Goal: Book appointment/travel/reservation

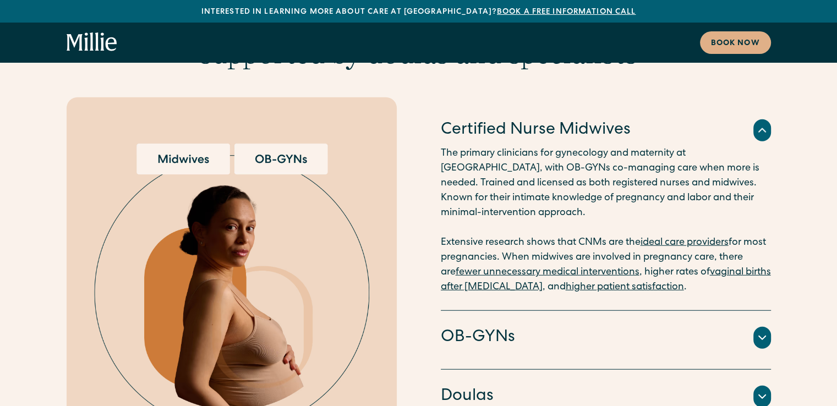
scroll to position [2751, 0]
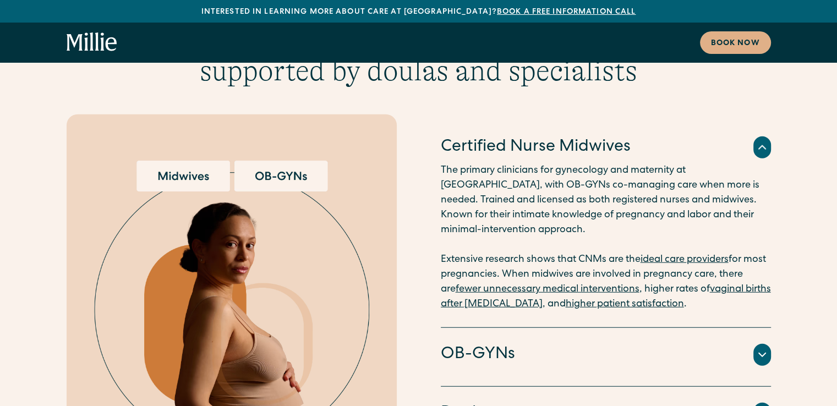
click at [759, 348] on icon at bounding box center [761, 354] width 13 height 13
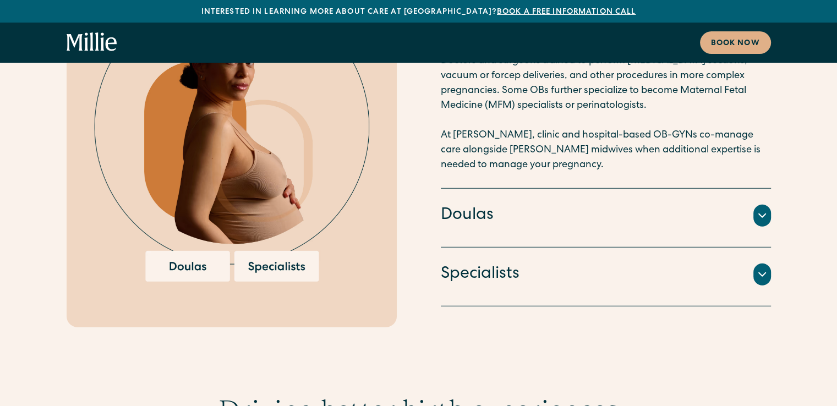
scroll to position [2916, 0]
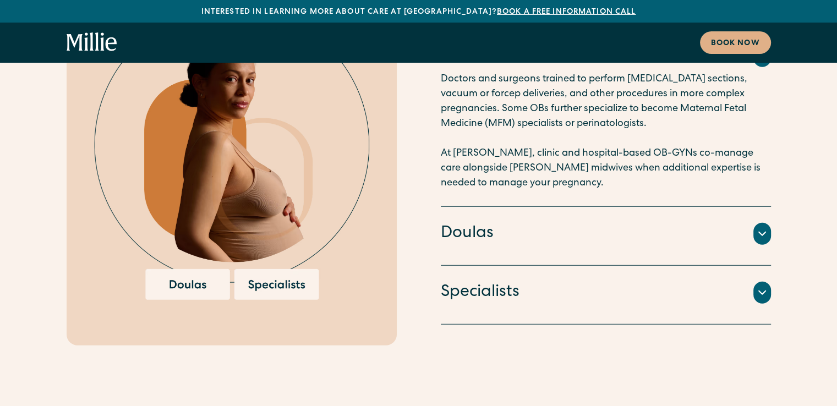
click at [495, 281] on h4 "Specialists" at bounding box center [480, 292] width 79 height 23
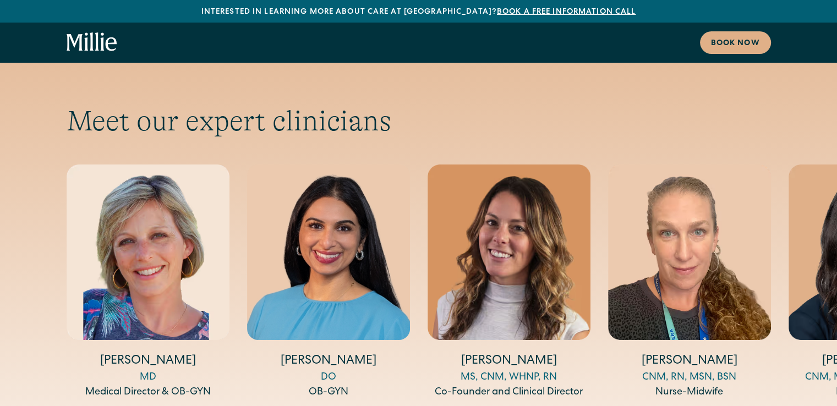
scroll to position [3631, 0]
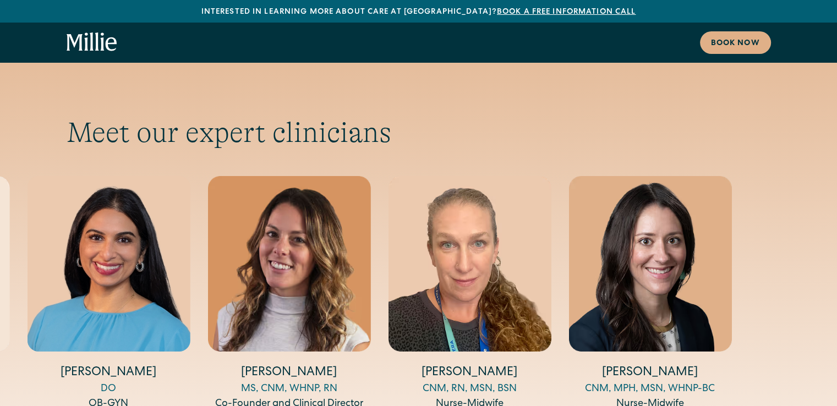
click at [228, 240] on img "3 / 5" at bounding box center [288, 264] width 163 height 176
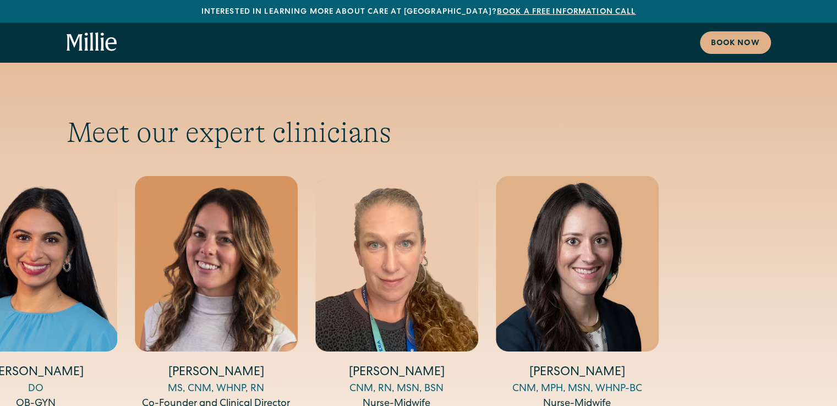
click at [385, 215] on div "Amy Kane MD Medical Director & OB-GYN Anisha Sarma DO OB-GYN Talia Borgo MS, CN…" at bounding box center [126, 293] width 704 height 235
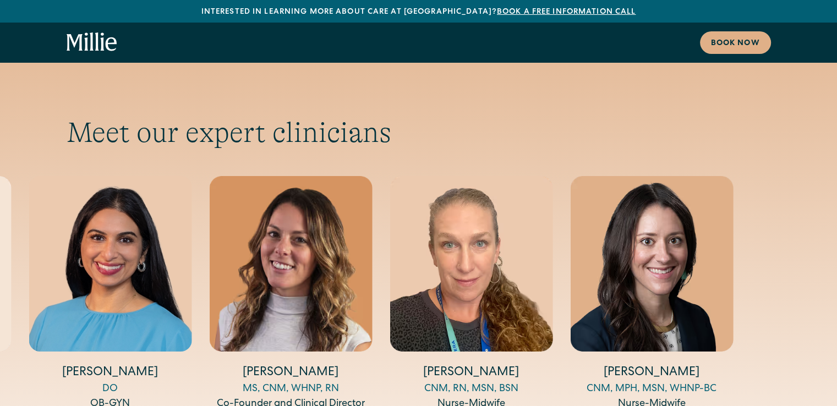
click at [179, 203] on div "Amy Kane MD Medical Director & OB-GYN Anisha Sarma DO OB-GYN Talia Borgo MS, CN…" at bounding box center [200, 293] width 704 height 235
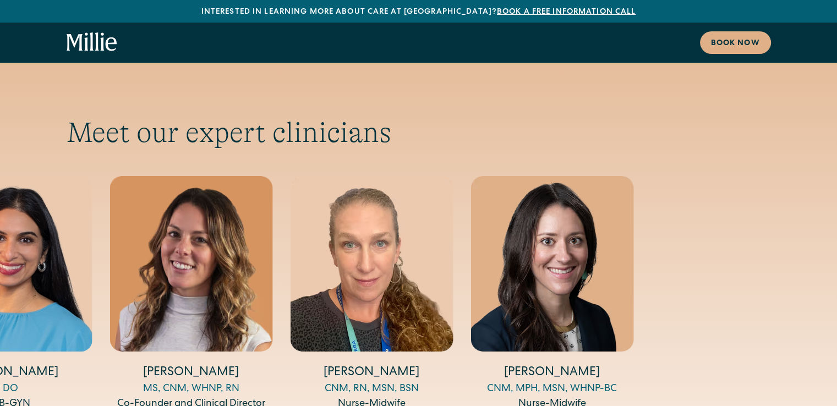
click at [273, 216] on div "Amy Kane MD Medical Director & OB-GYN Anisha Sarma DO OB-GYN Talia Borgo MS, CN…" at bounding box center [101, 293] width 704 height 235
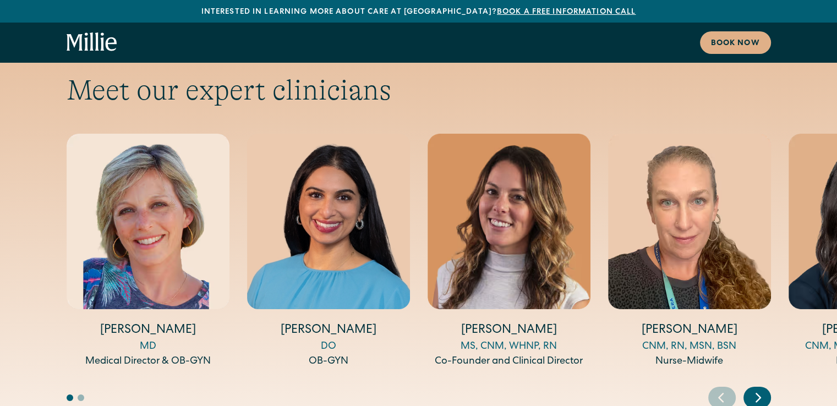
scroll to position [3686, 0]
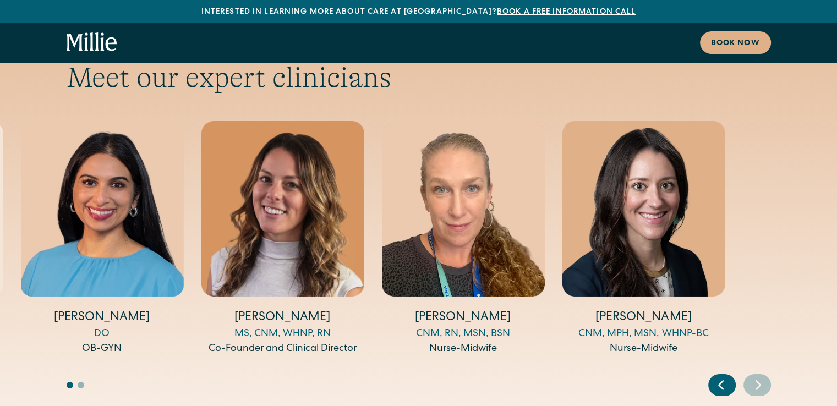
click at [544, 192] on img "4 / 5" at bounding box center [462, 209] width 163 height 176
